Goal: Book appointment/travel/reservation

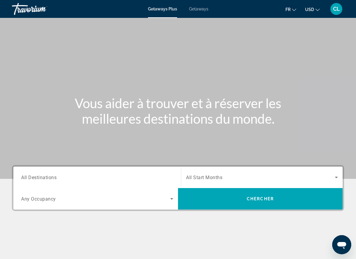
click at [34, 178] on span "All Destinations" at bounding box center [38, 177] width 35 height 6
click at [34, 178] on input "Destination All Destinations" at bounding box center [97, 177] width 152 height 7
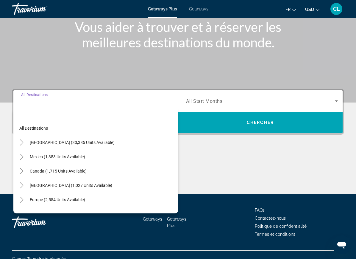
scroll to position [84, 0]
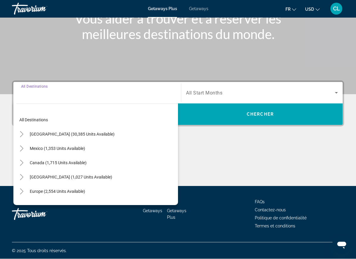
click at [229, 168] on div "Main content" at bounding box center [178, 164] width 333 height 45
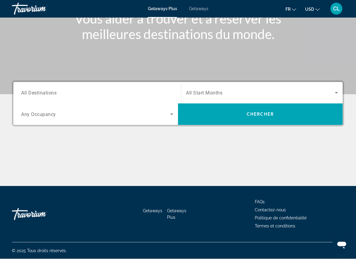
scroll to position [85, 0]
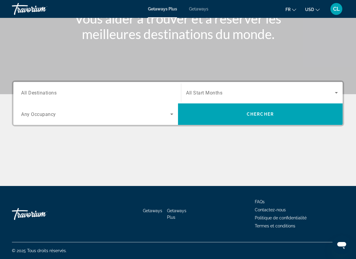
click at [202, 86] on div "Search widget" at bounding box center [262, 92] width 152 height 17
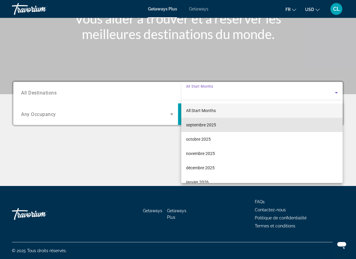
click at [189, 124] on span "septembre 2025" at bounding box center [201, 124] width 30 height 7
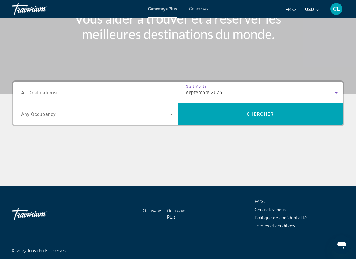
click at [185, 118] on span "Search widget" at bounding box center [260, 114] width 165 height 14
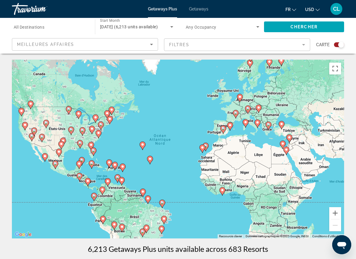
click at [238, 111] on icon "Main content" at bounding box center [236, 114] width 6 height 8
click at [26, 28] on span "All Destinations" at bounding box center [29, 27] width 31 height 5
click at [26, 28] on input "Destination All Destinations" at bounding box center [51, 27] width 74 height 7
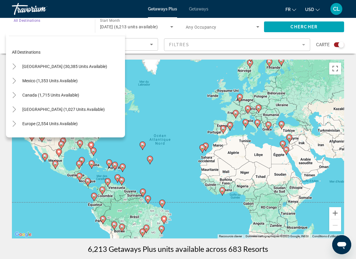
click at [16, 126] on icon "Toggle Europe (2,554 units available)" at bounding box center [14, 124] width 6 height 6
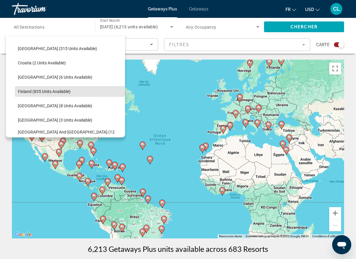
scroll to position [106, 0]
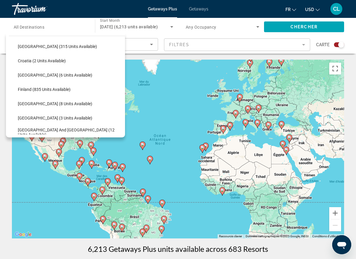
click at [24, 103] on span "[GEOGRAPHIC_DATA] (8 units available)" at bounding box center [55, 103] width 75 height 5
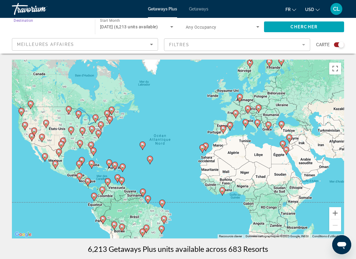
type input "**********"
click at [288, 23] on span "Search widget" at bounding box center [304, 27] width 80 height 14
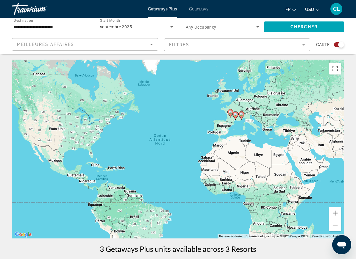
click at [40, 27] on input "**********" at bounding box center [51, 27] width 74 height 7
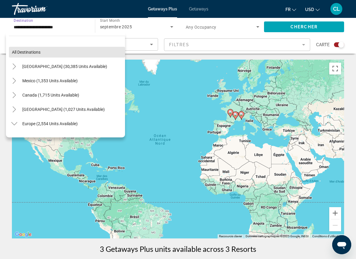
click at [38, 46] on span "Search widget" at bounding box center [67, 52] width 116 height 14
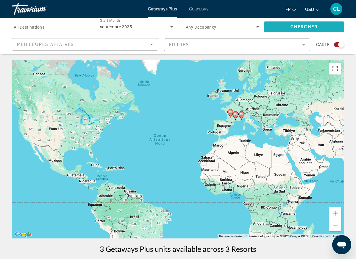
click at [283, 28] on span "Search widget" at bounding box center [304, 27] width 80 height 14
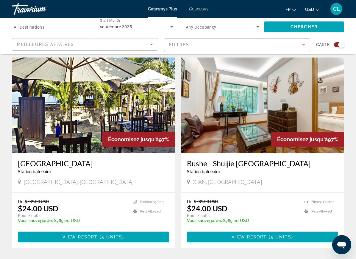
scroll to position [1234, 0]
